Goal: Entertainment & Leisure: Consume media (video, audio)

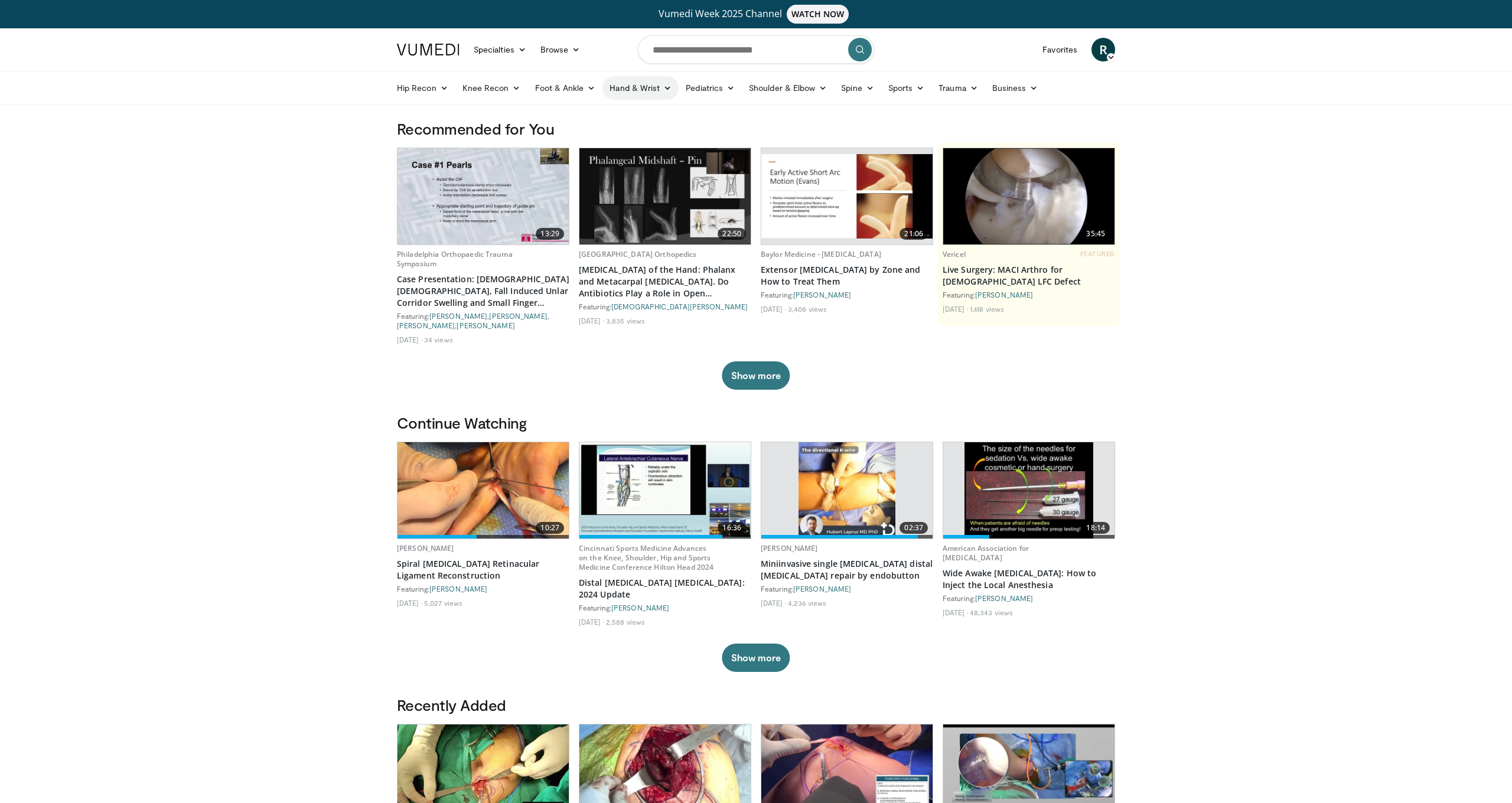
click at [638, 89] on link "Hand & Wrist" at bounding box center [640, 88] width 76 height 24
click at [632, 115] on link "Hand" at bounding box center [673, 116] width 140 height 19
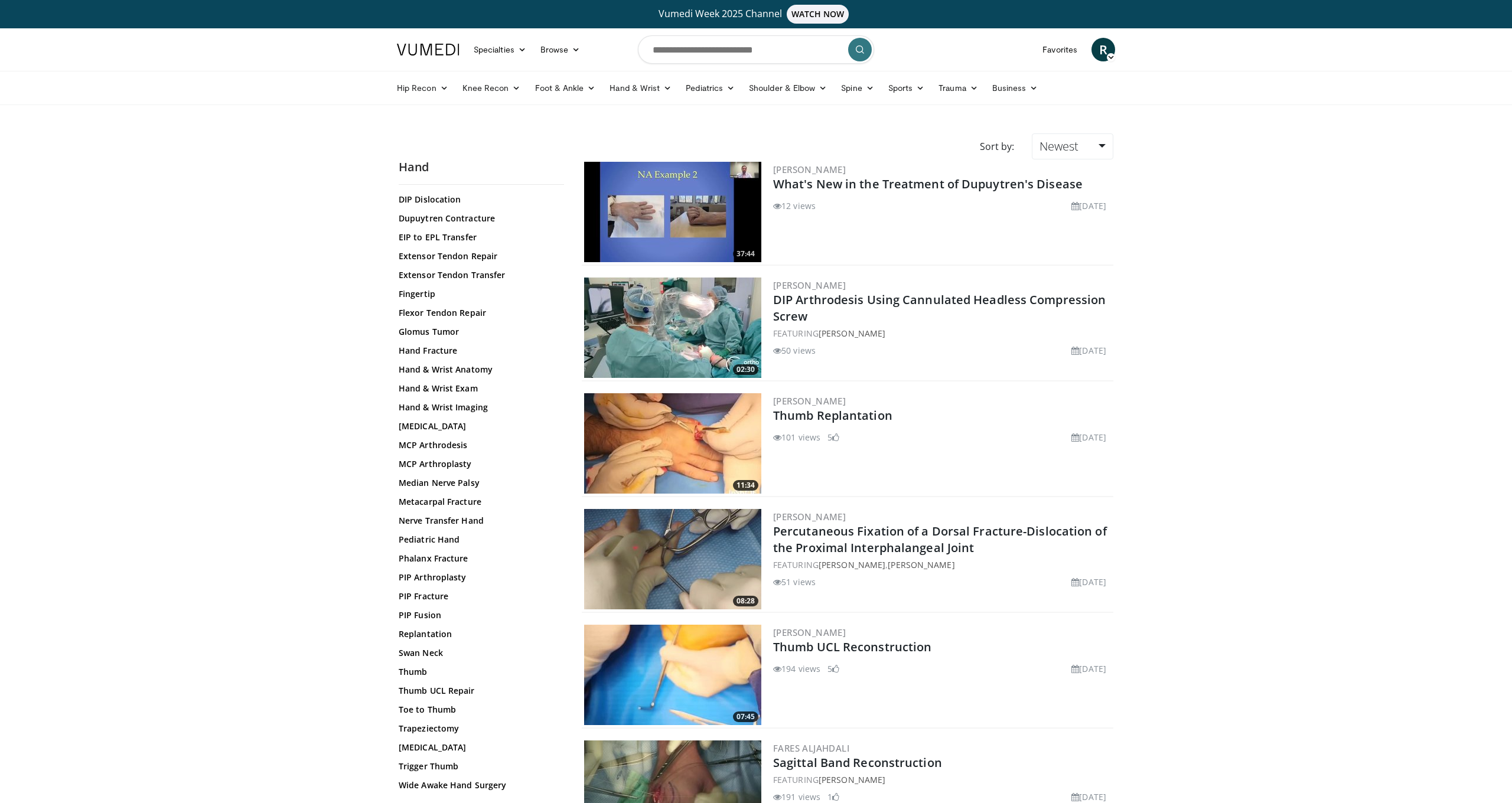
scroll to position [176, 0]
click at [464, 691] on link "Thumb UCL Repair" at bounding box center [478, 691] width 159 height 12
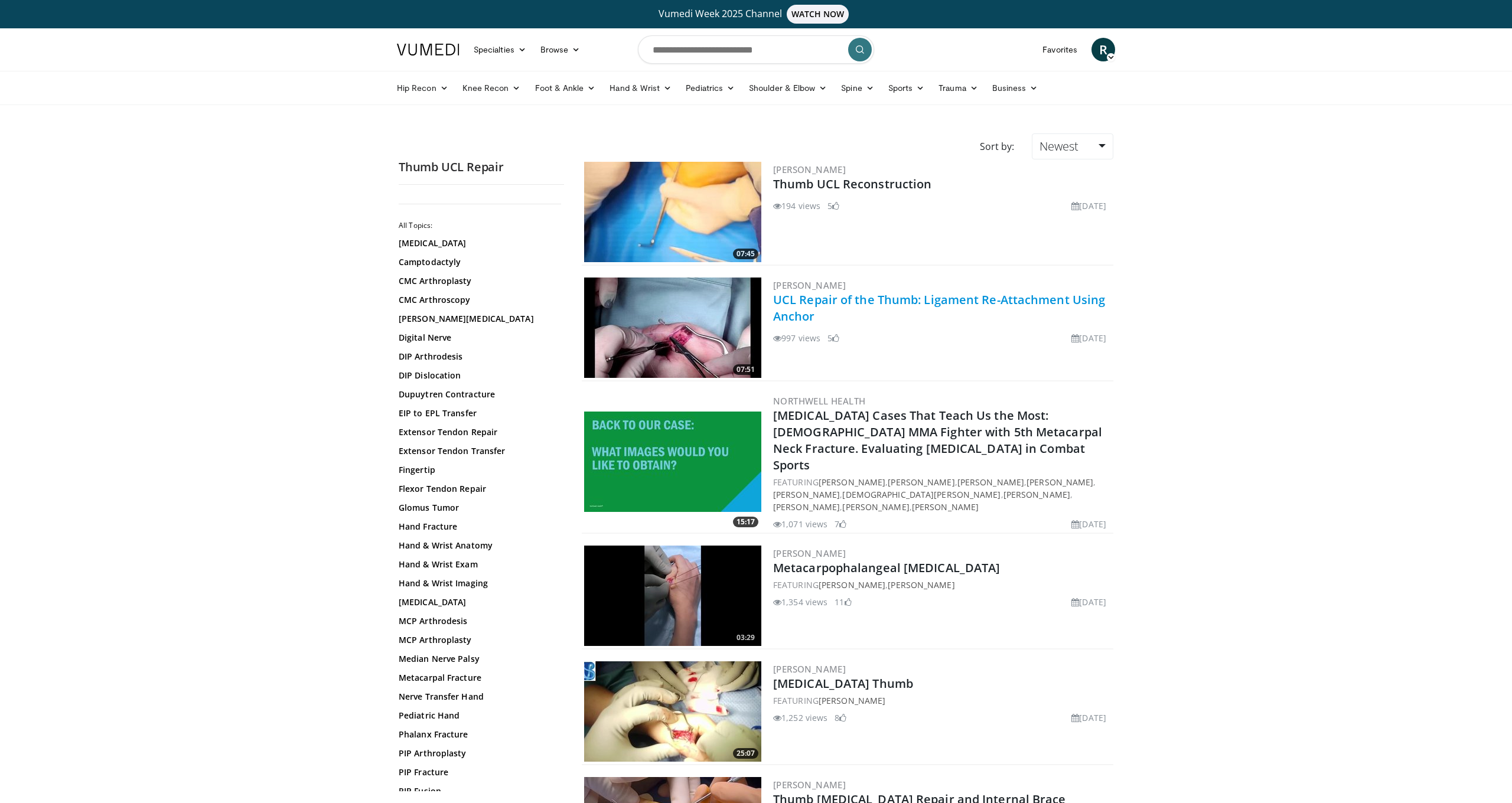
click at [992, 301] on link "UCL Repair of the Thumb: Ligament Re-Attachment Using Anchor" at bounding box center [939, 308] width 332 height 32
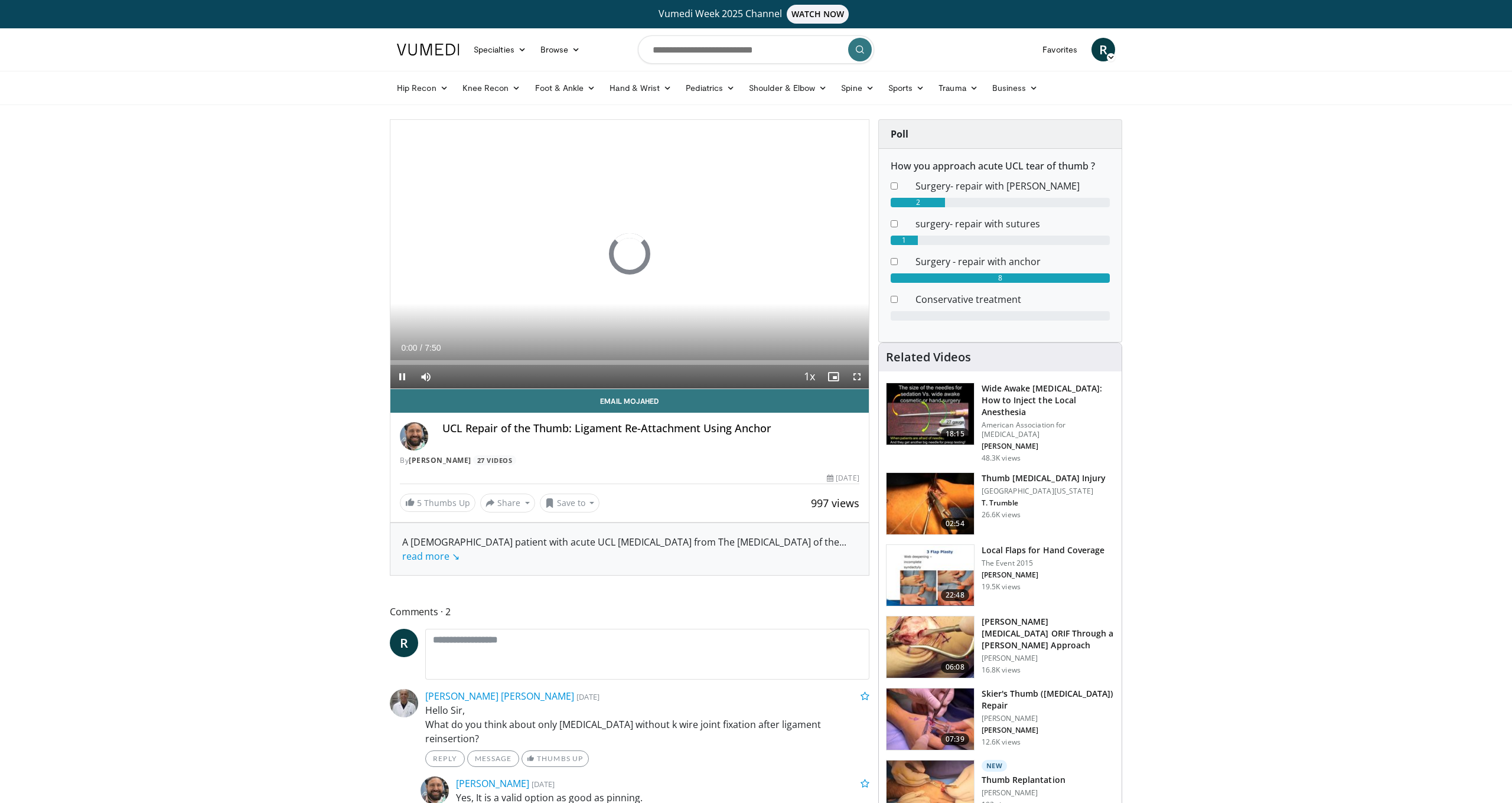
click at [862, 377] on span "Video Player" at bounding box center [857, 377] width 24 height 24
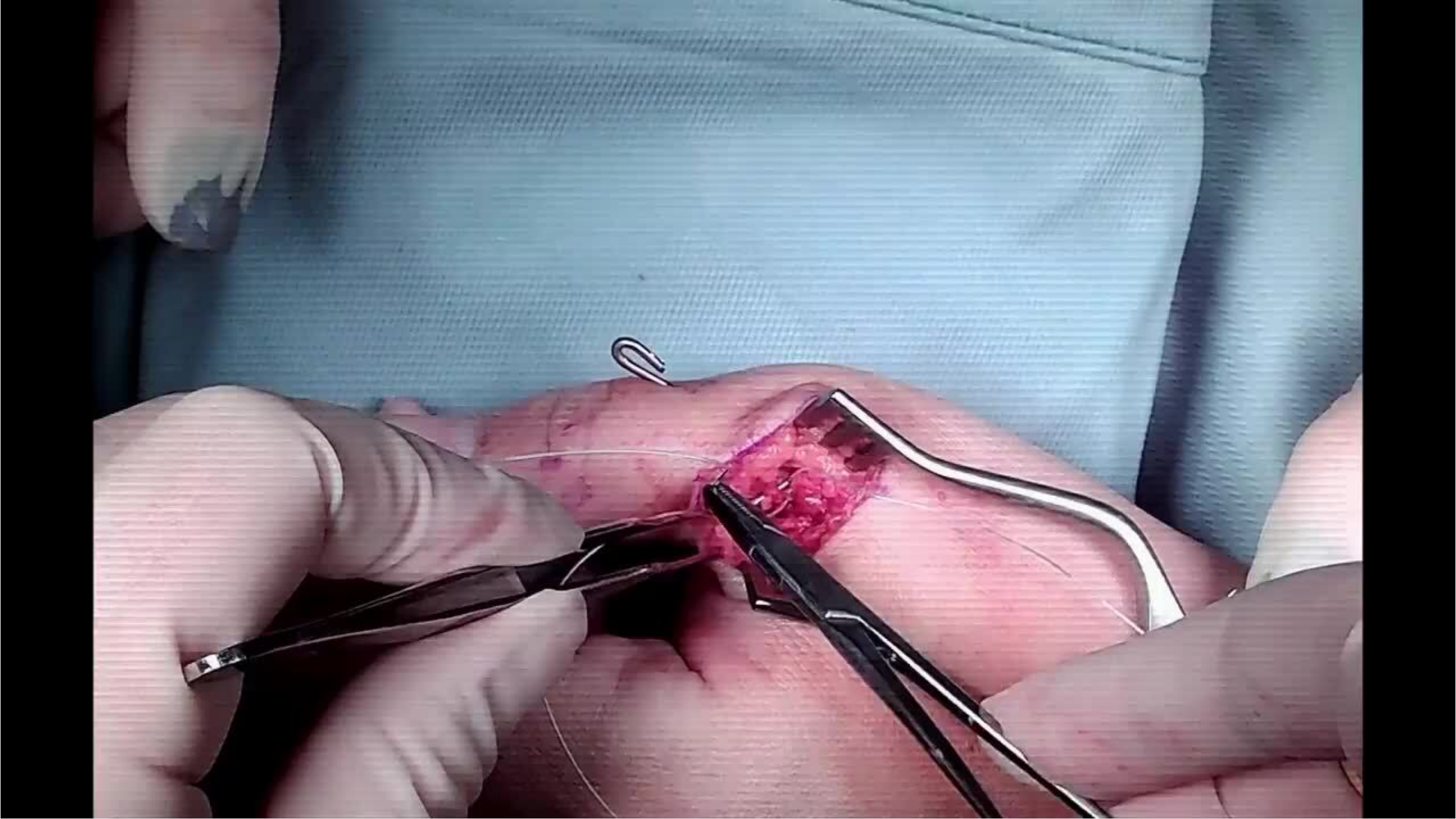
click at [107, 773] on div "10 seconds Tap to unmute" at bounding box center [728, 409] width 1456 height 818
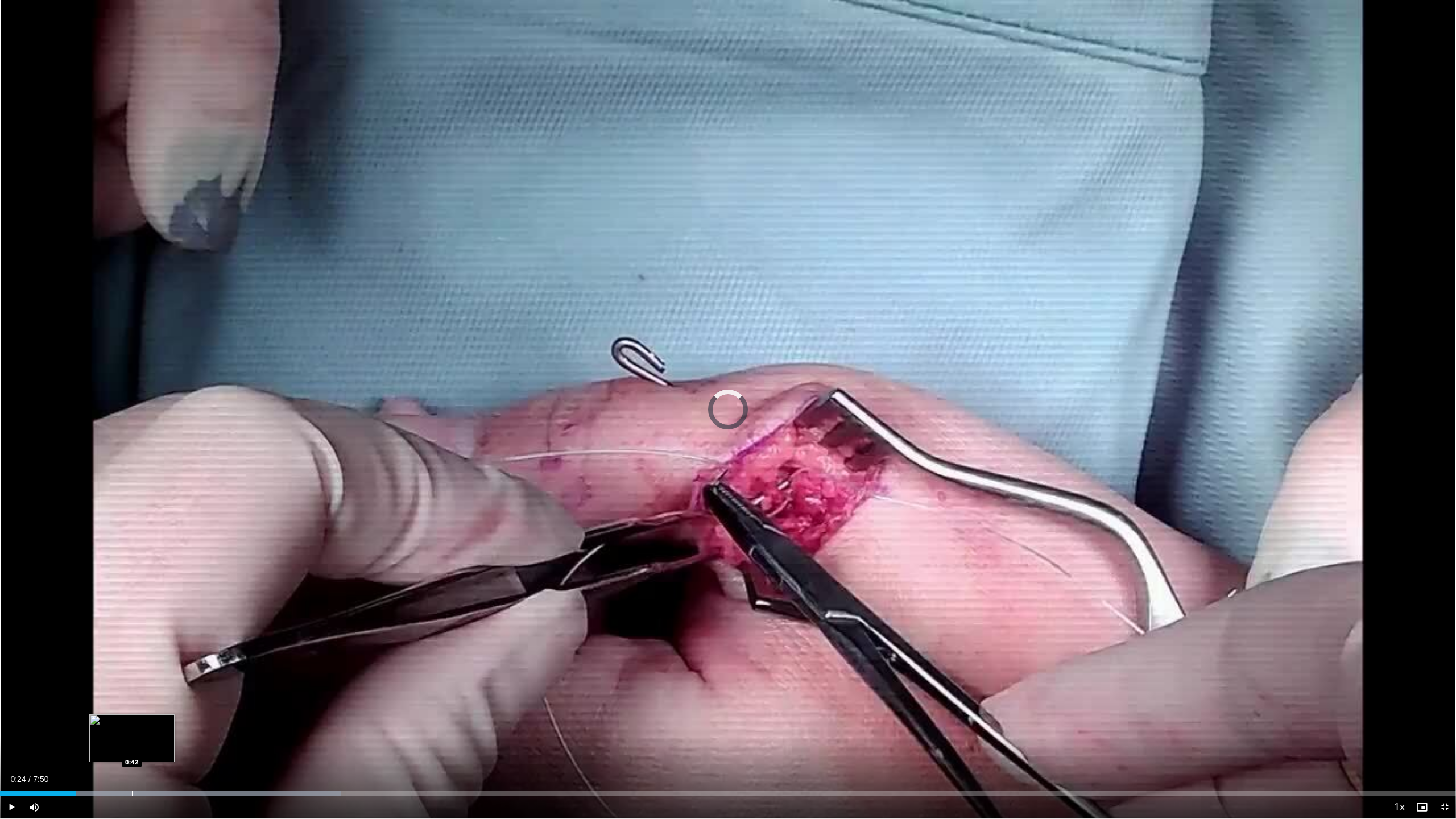
click at [132, 773] on div "Loaded : 23.39% 0:24 0:42" at bounding box center [728, 789] width 1456 height 11
click at [182, 773] on div "Progress Bar" at bounding box center [182, 794] width 1 height 5
click at [228, 773] on div "Progress Bar" at bounding box center [227, 794] width 1 height 5
click at [14, 773] on span "Video Player" at bounding box center [11, 807] width 23 height 23
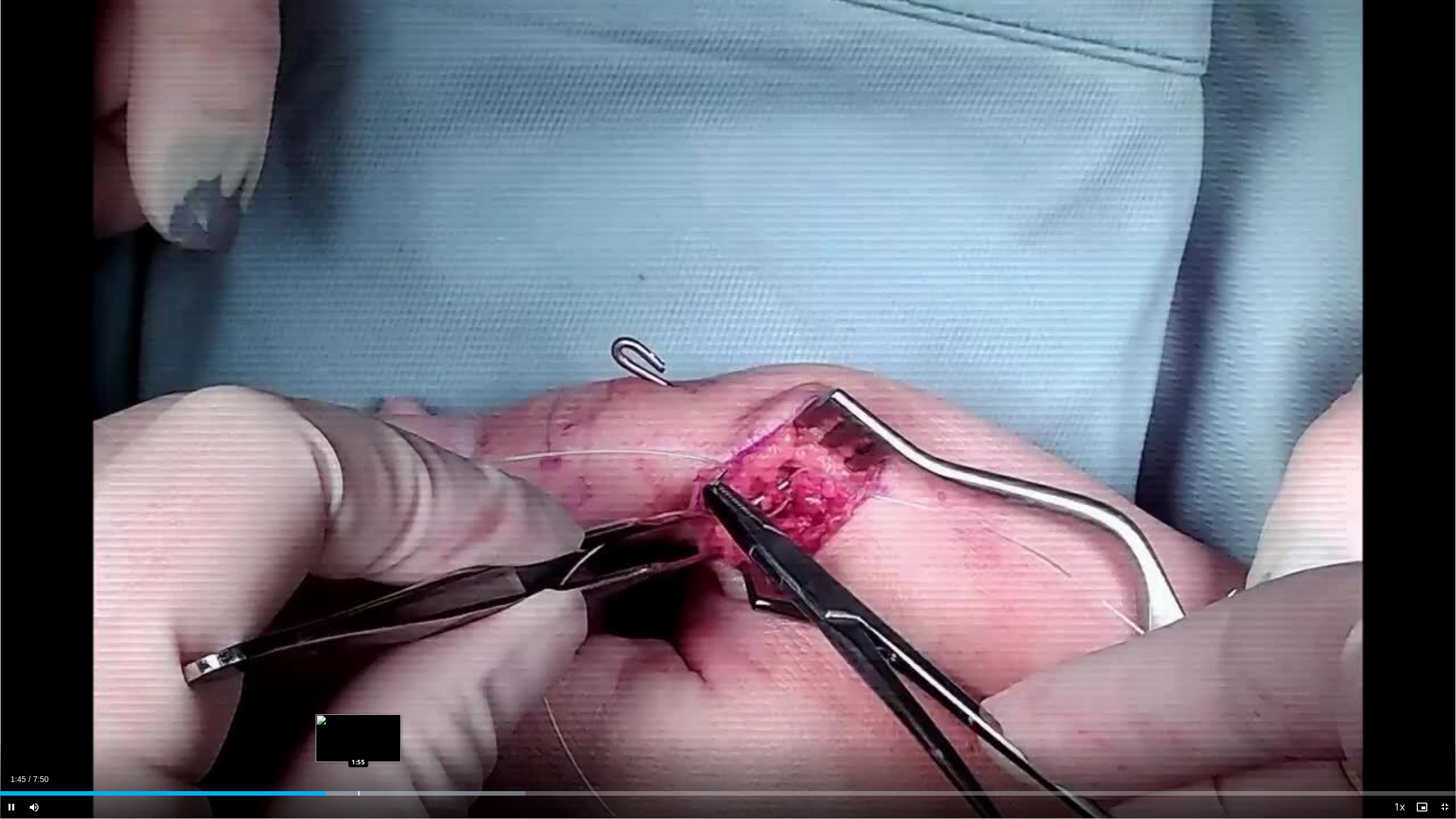
click at [358, 773] on div "Loaded : 36.09% 1:45 1:55" at bounding box center [728, 789] width 1456 height 11
click at [543, 773] on div "Progress Bar" at bounding box center [543, 794] width 1 height 5
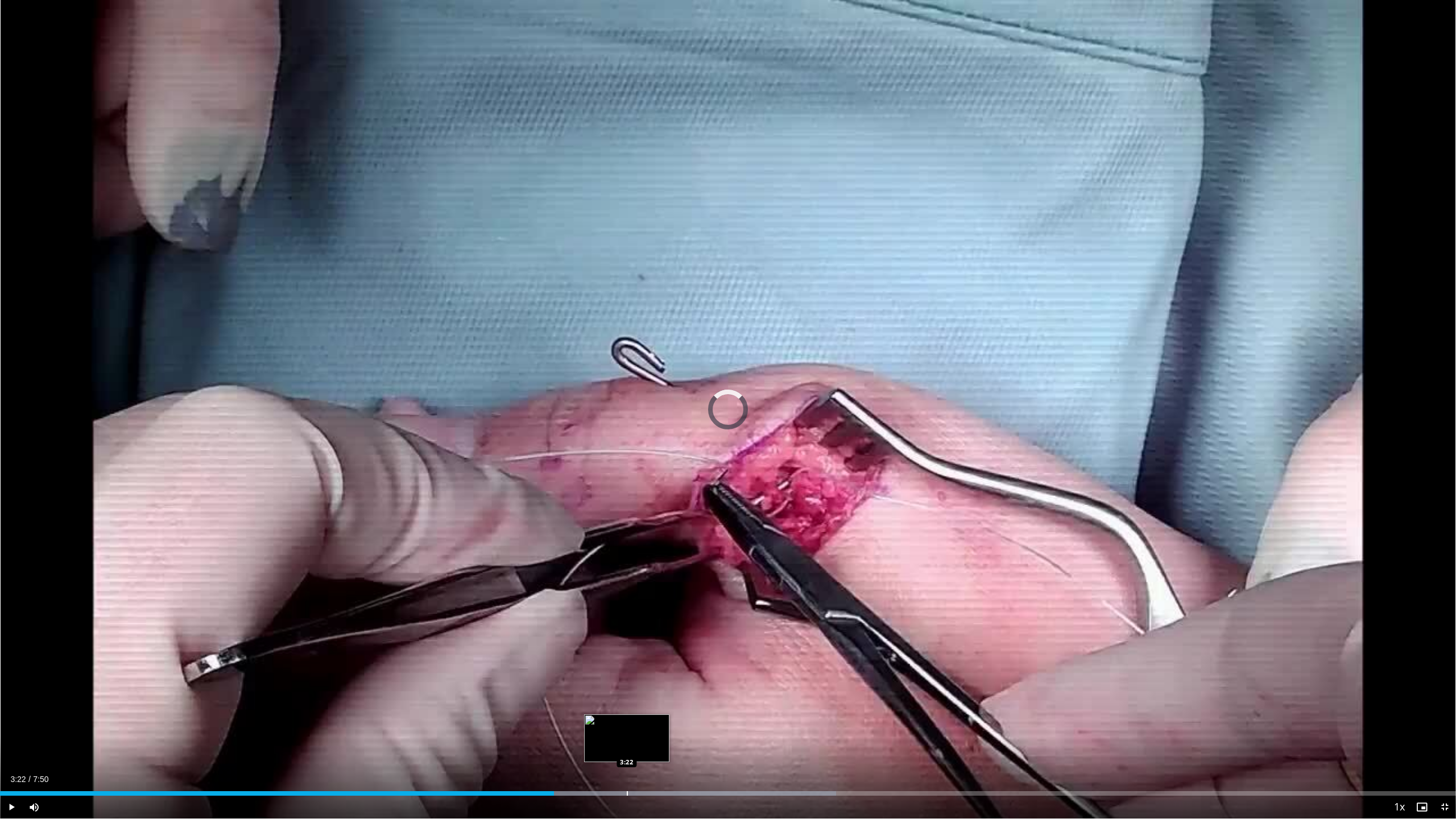
click at [627, 773] on div "Progress Bar" at bounding box center [626, 794] width 1 height 5
click at [612, 773] on div "Progress Bar" at bounding box center [612, 794] width 1 height 5
click at [591, 773] on div "Progress Bar" at bounding box center [591, 794] width 1 height 5
click at [571, 773] on div "Progress Bar" at bounding box center [571, 794] width 1 height 5
click at [560, 773] on div "Progress Bar" at bounding box center [560, 794] width 1 height 5
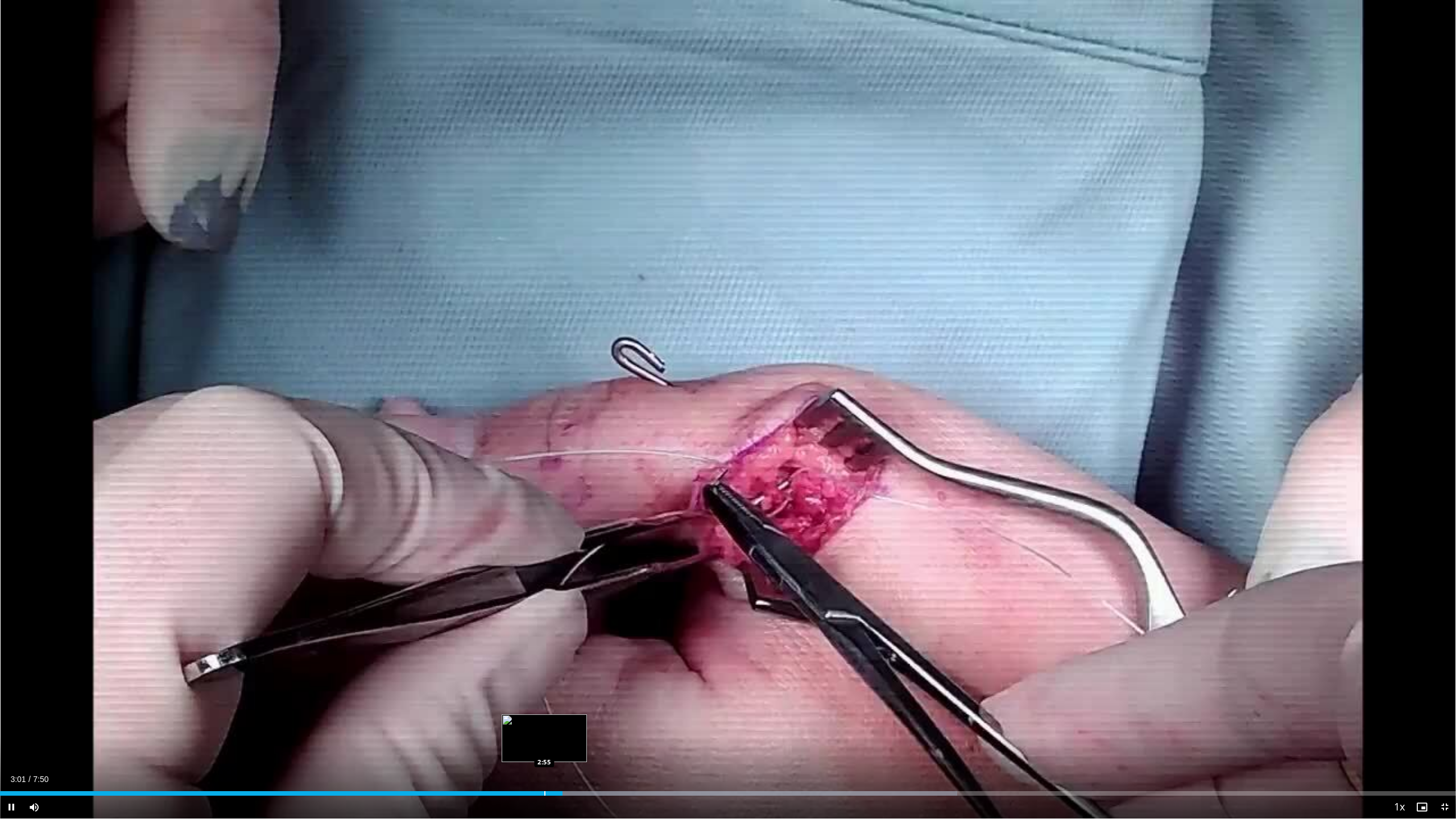
click at [544, 773] on div "Progress Bar" at bounding box center [544, 794] width 1 height 5
click at [521, 773] on div "Progress Bar" at bounding box center [521, 794] width 1 height 5
click at [497, 773] on div "Progress Bar" at bounding box center [497, 794] width 1 height 5
click at [485, 773] on div "Current Time 2:40 / Duration 7:50 Pause Skip Backward Skip Forward Mute Loaded …" at bounding box center [728, 807] width 1456 height 23
click at [482, 773] on div "Progress Bar" at bounding box center [482, 794] width 1 height 5
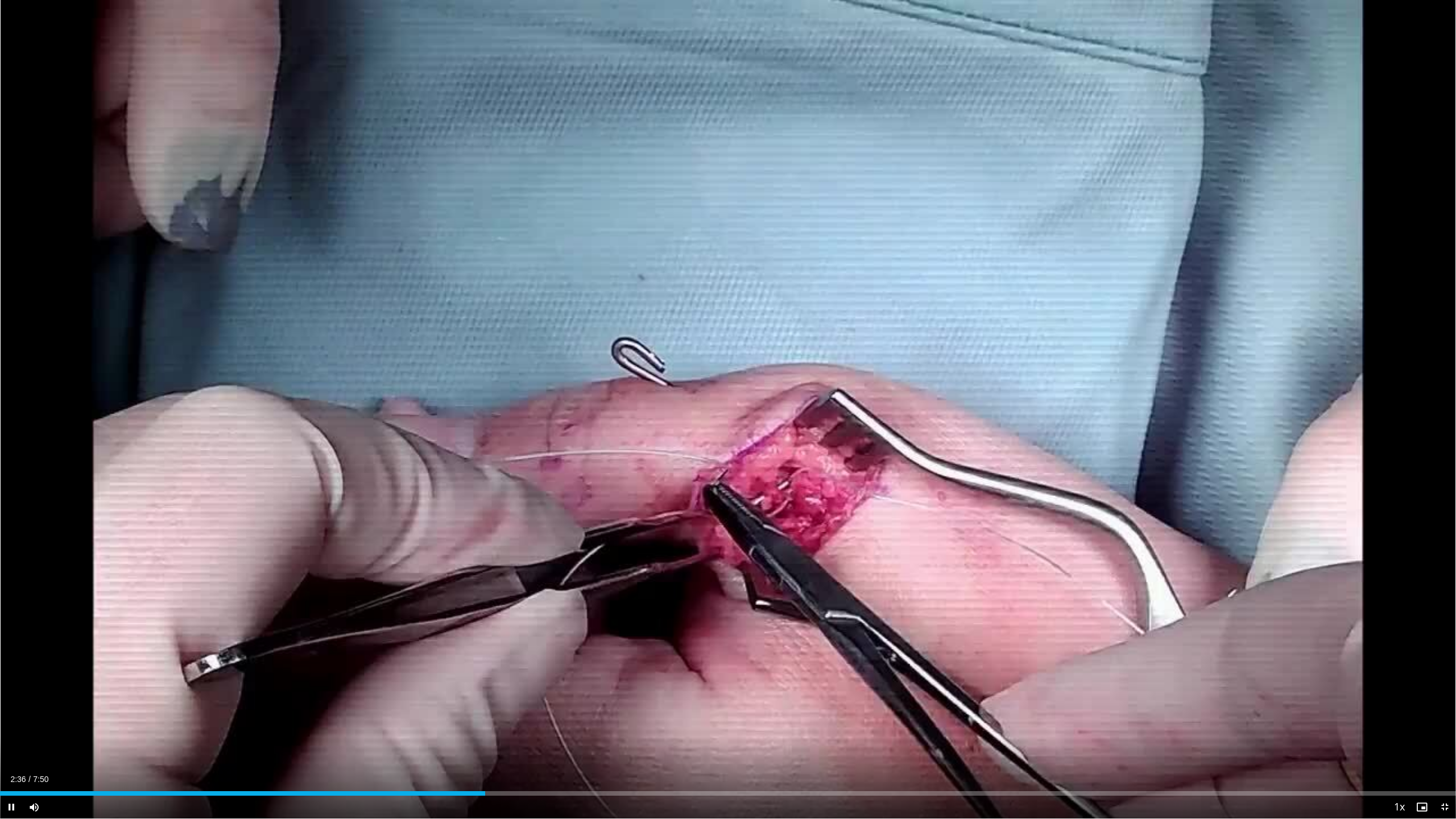
click at [467, 773] on div "Current Time 2:36 / Duration 7:50 Pause Skip Backward Skip Forward Mute Loaded …" at bounding box center [728, 807] width 1456 height 23
click at [459, 773] on div "Loaded : 44.66% 2:37 2:27" at bounding box center [728, 794] width 1456 height 5
click at [491, 773] on div "Progress Bar" at bounding box center [491, 794] width 1 height 5
click at [611, 773] on div "Progress Bar" at bounding box center [610, 794] width 1 height 5
click at [699, 773] on div "Loaded : 57.43% 3:31 3:45" at bounding box center [728, 789] width 1456 height 11
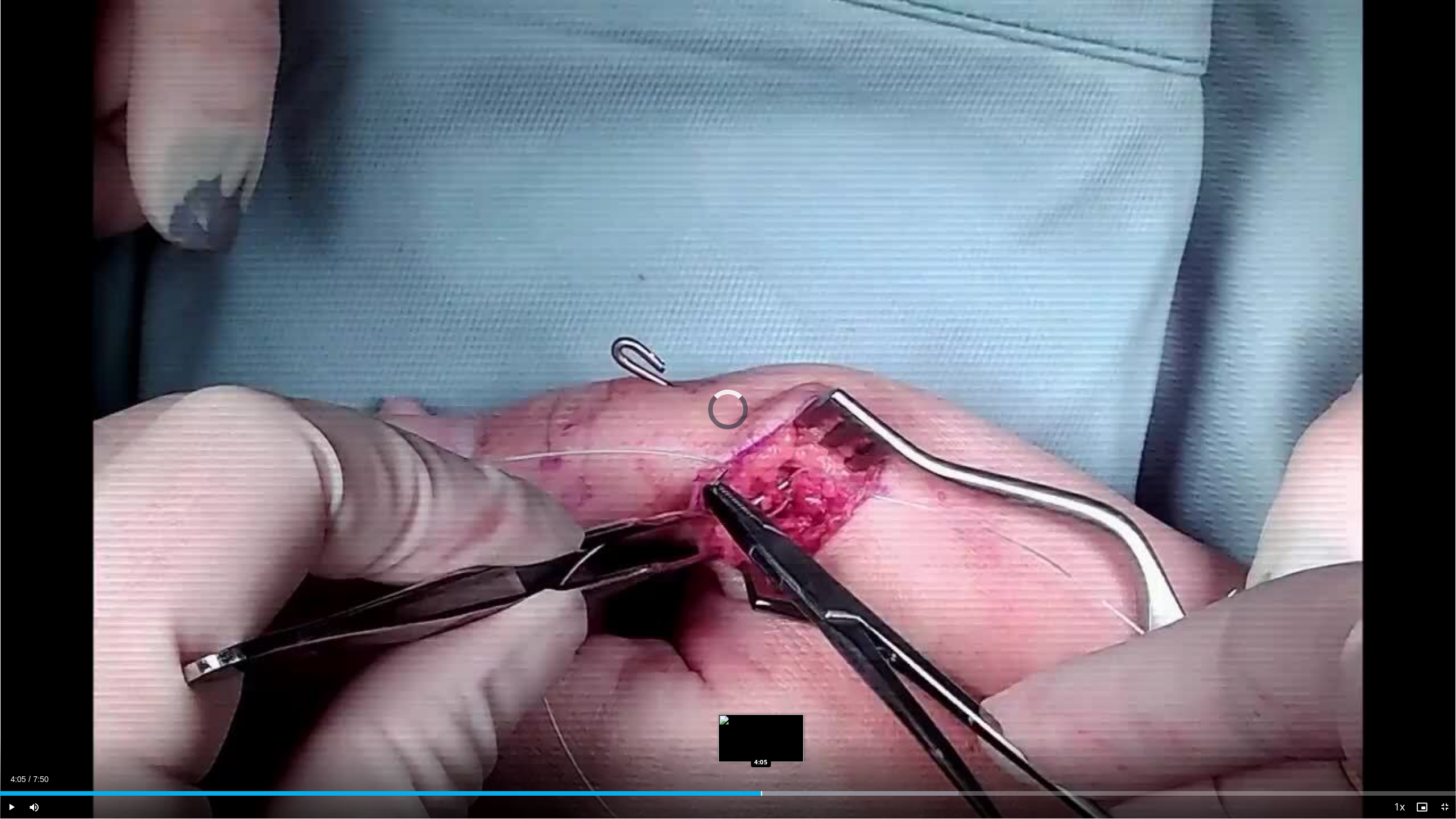
click at [761, 773] on div "Loaded : 65.83% 3:47 4:05" at bounding box center [728, 789] width 1456 height 11
click at [890, 773] on div "Progress Bar" at bounding box center [890, 794] width 1 height 5
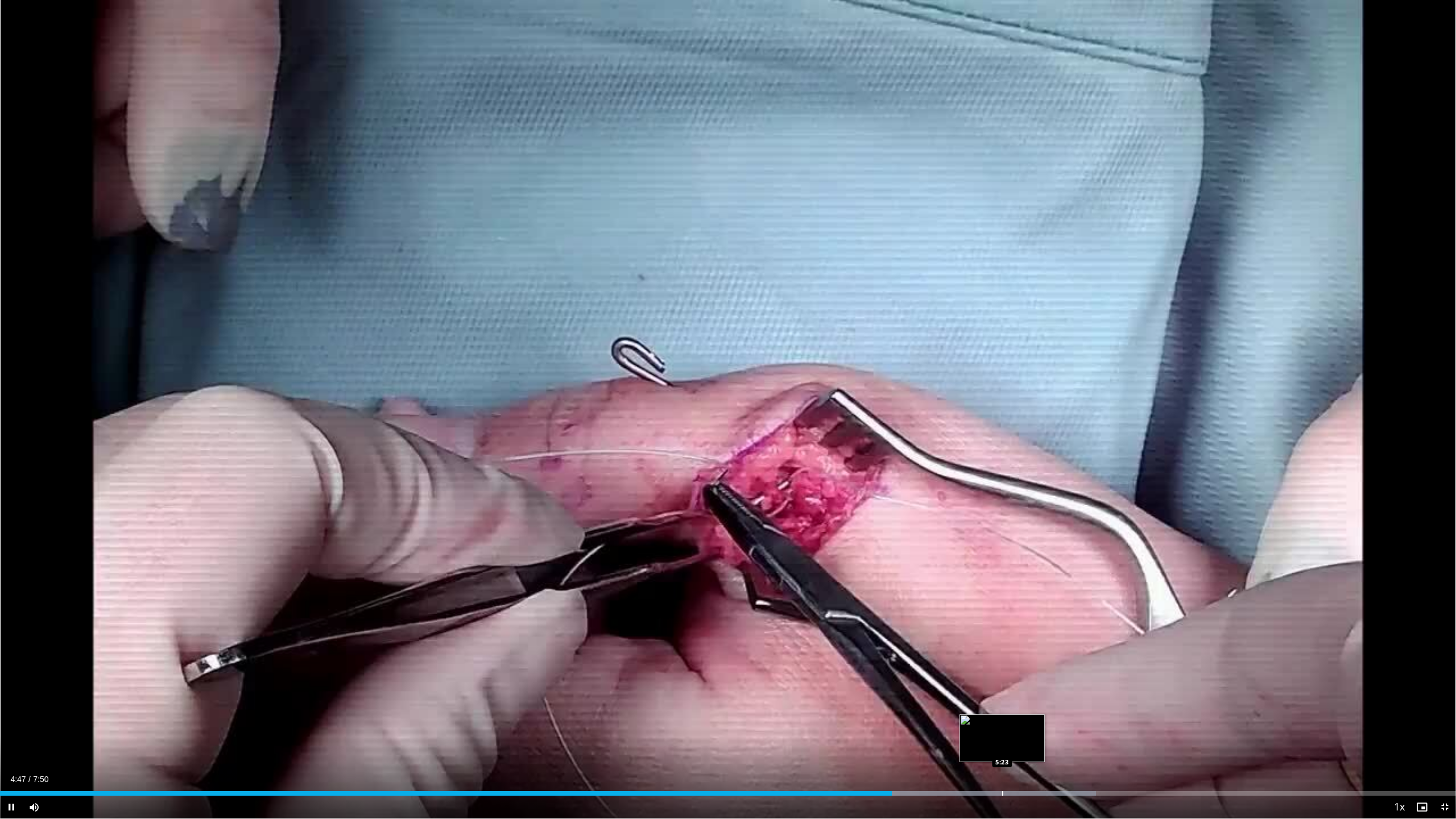
click at [1006, 773] on div "Loaded : 75.26% 4:47 5:23" at bounding box center [728, 789] width 1456 height 11
